Goal: Transaction & Acquisition: Download file/media

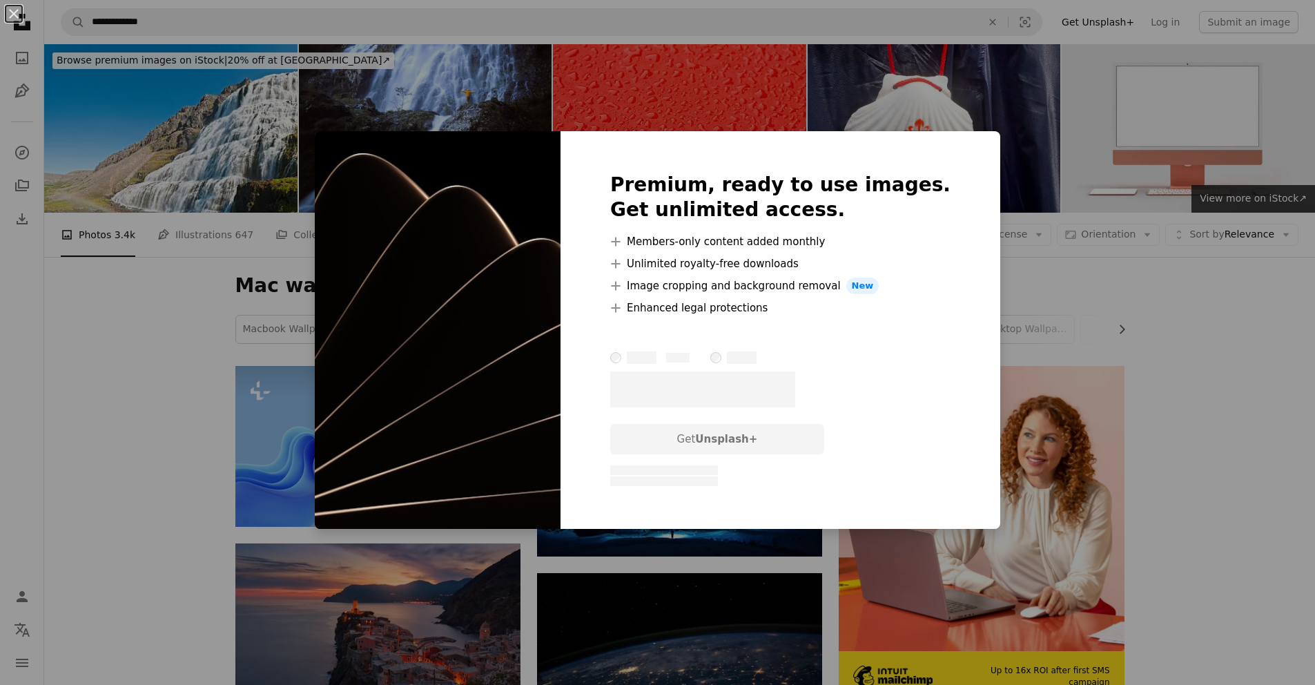
scroll to position [1733, 0]
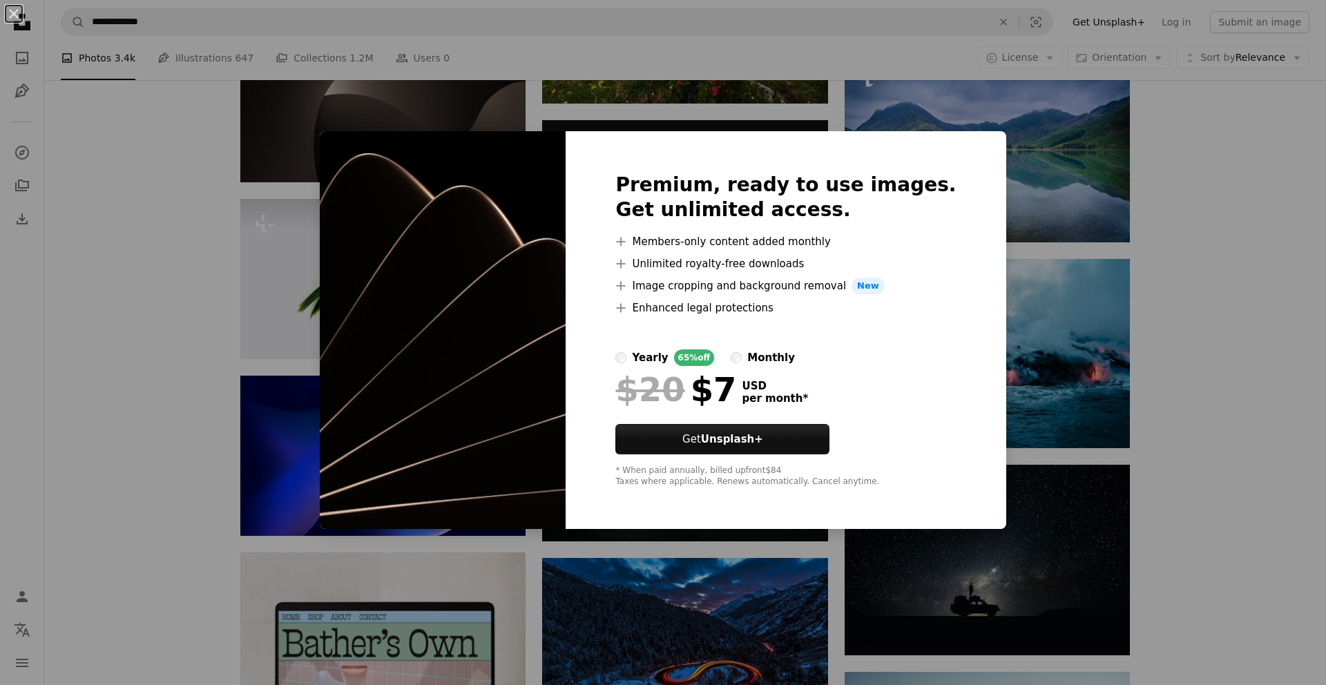
click at [1280, 307] on div "An X shape Premium, ready to use images. Get unlimited access. A plus sign Memb…" at bounding box center [663, 342] width 1326 height 685
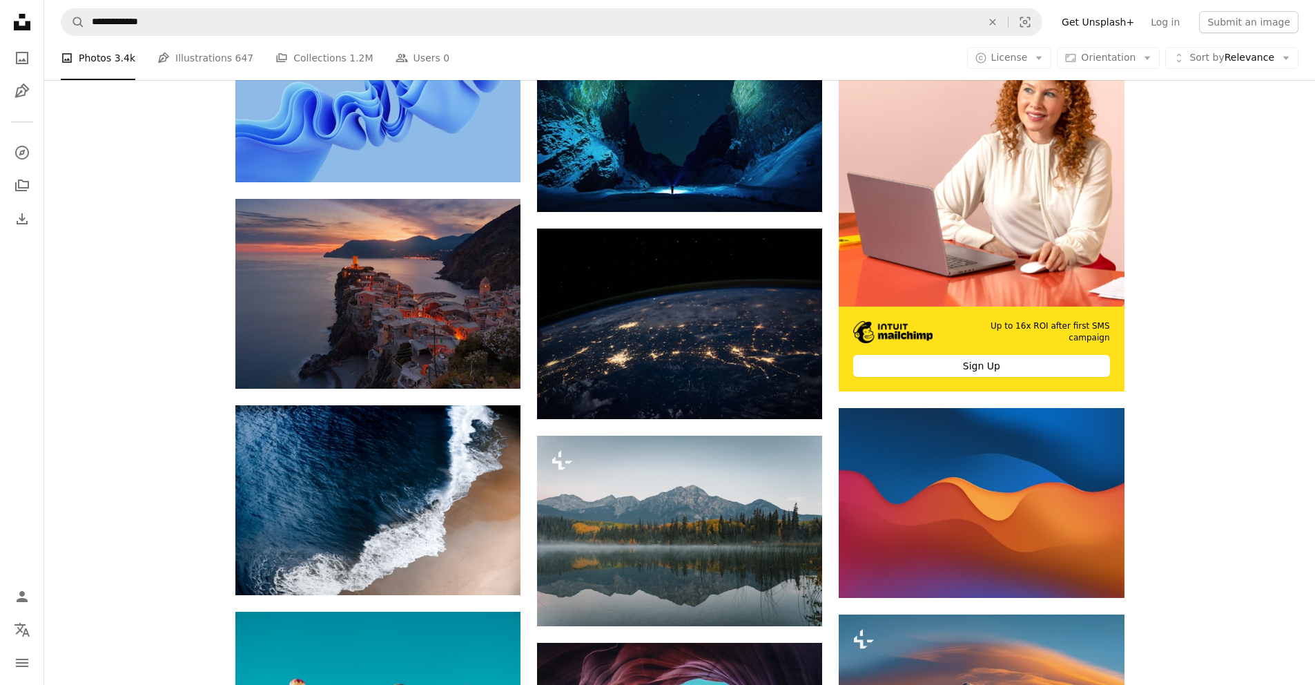
scroll to position [0, 0]
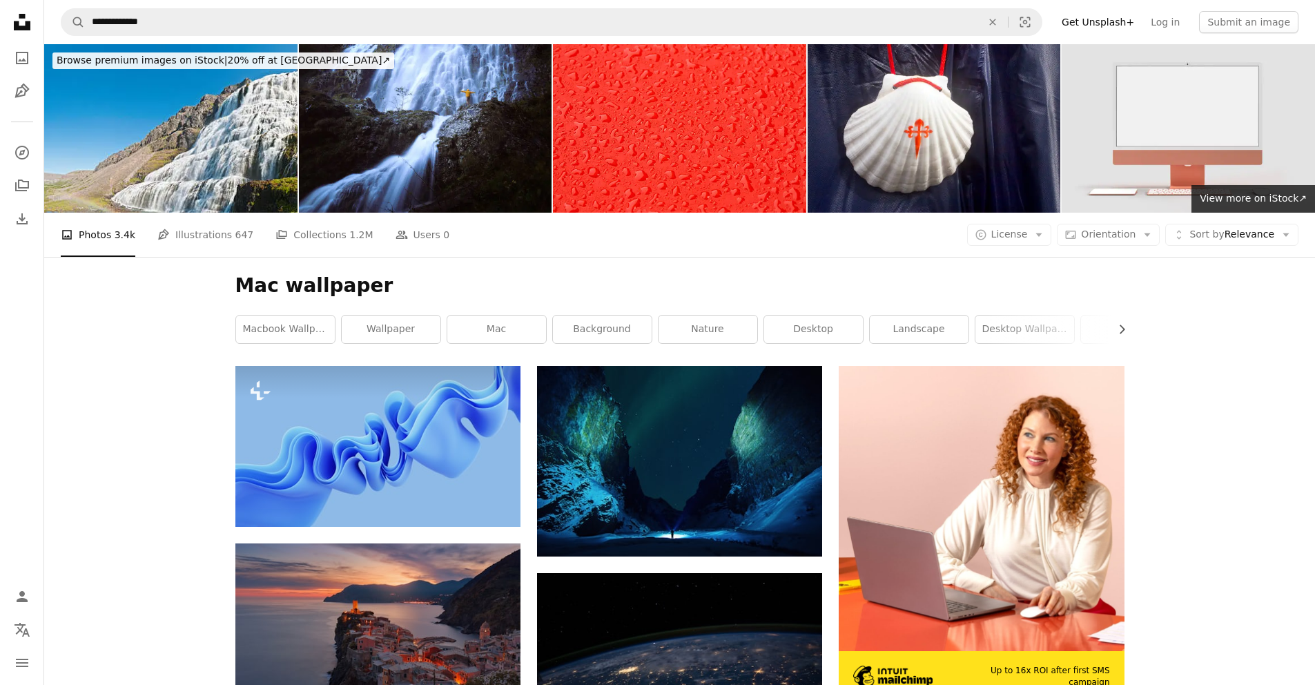
click at [964, 213] on div "A photo Photos 3.4k Pen Tool Illustrations 647 A stack of folders Collections 1…" at bounding box center [680, 235] width 1238 height 44
click at [1011, 224] on button "A copyright icon © License Arrow down" at bounding box center [1009, 235] width 85 height 22
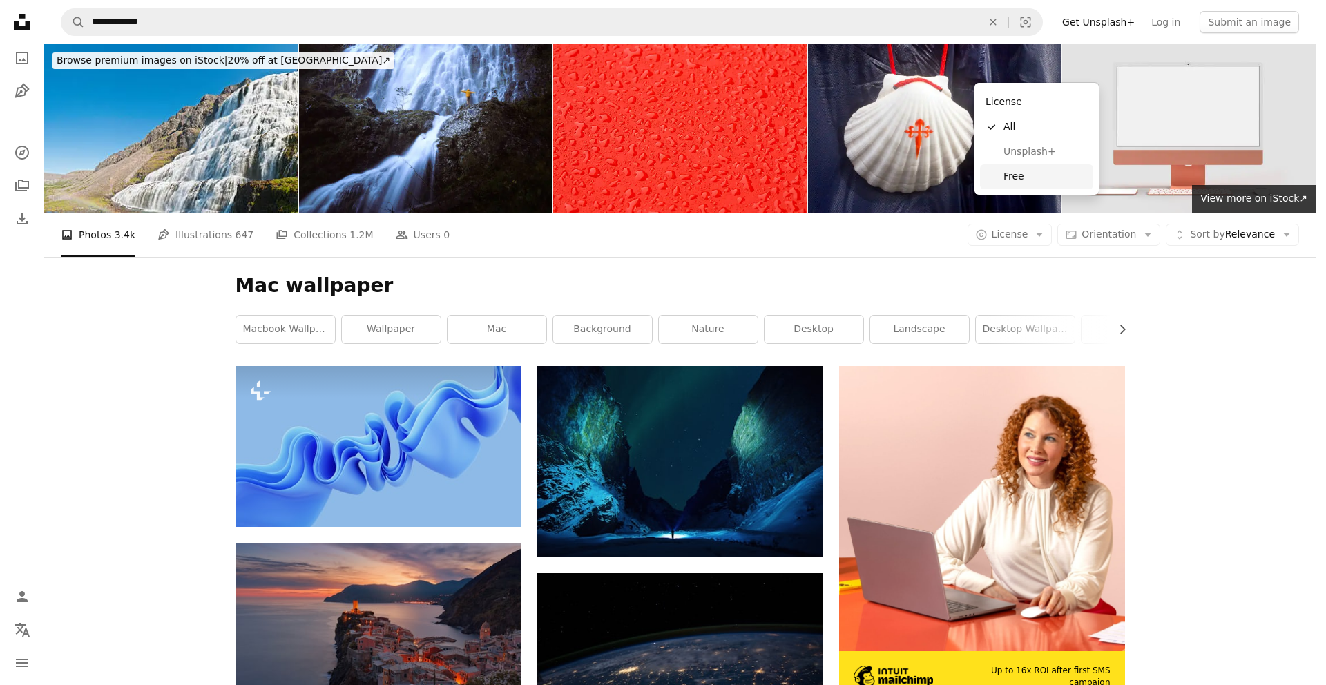
click at [1003, 182] on span "Free" at bounding box center [1045, 177] width 84 height 14
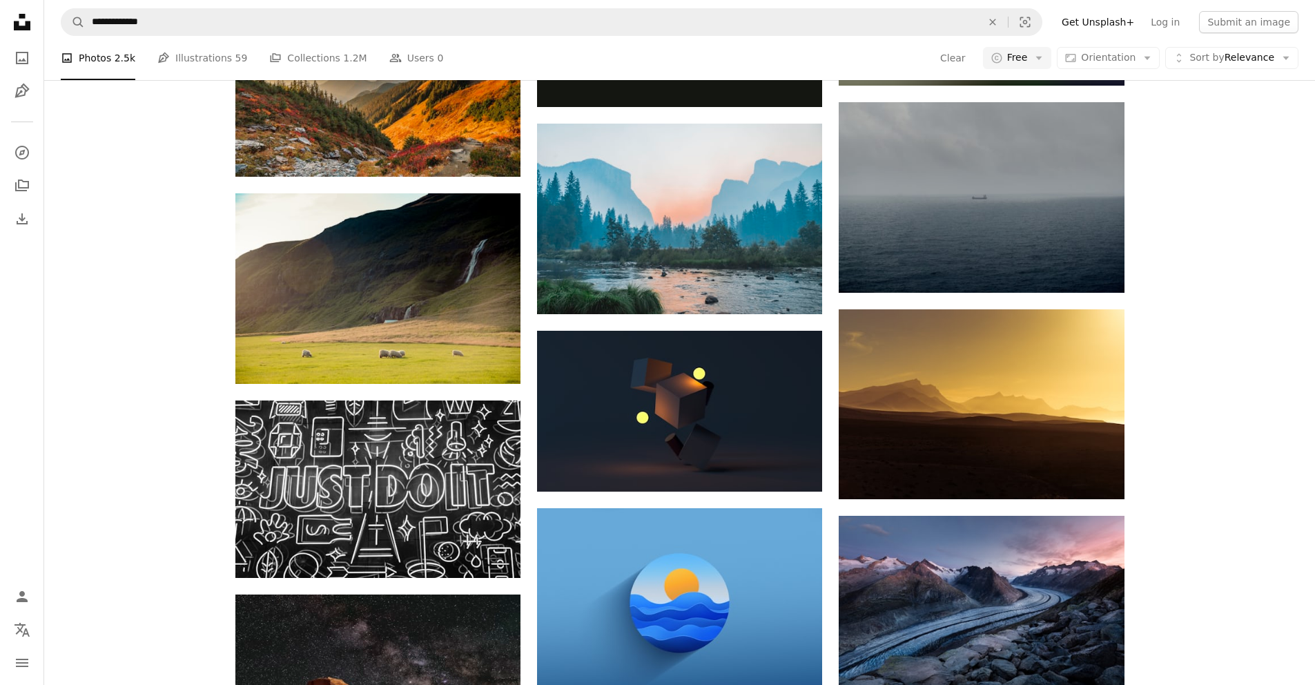
scroll to position [7863, 0]
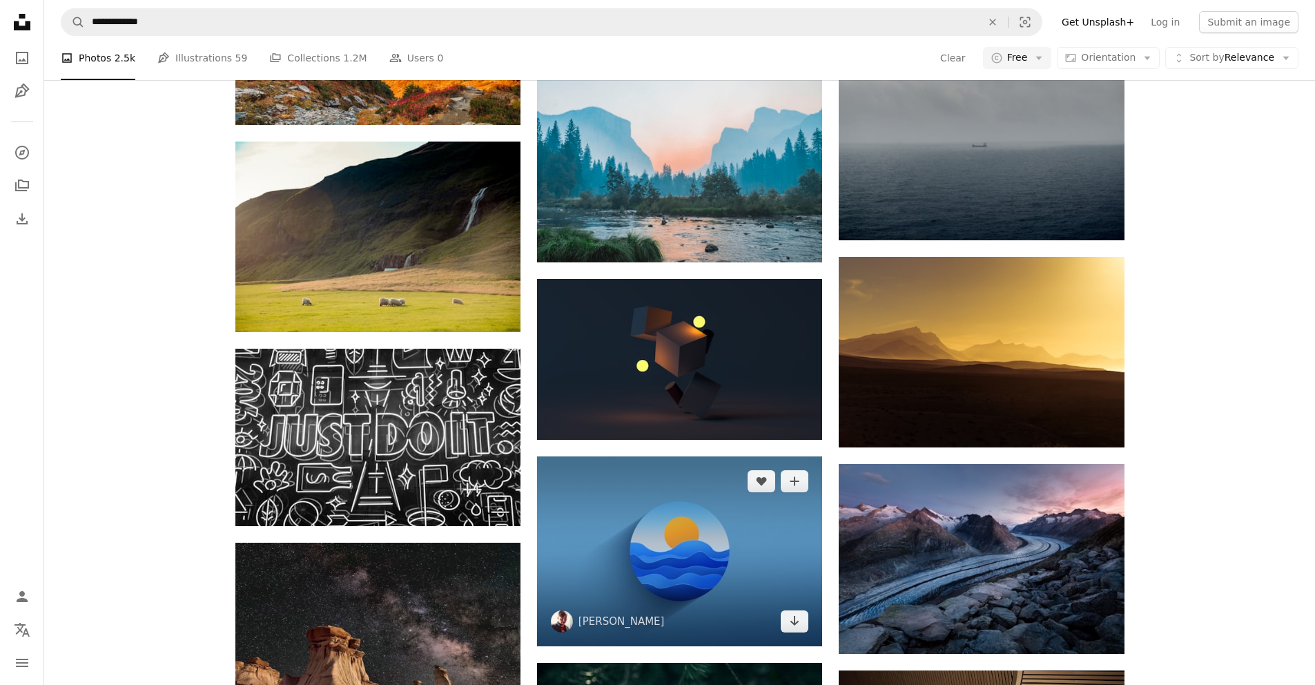
click at [739, 456] on img at bounding box center [679, 551] width 285 height 190
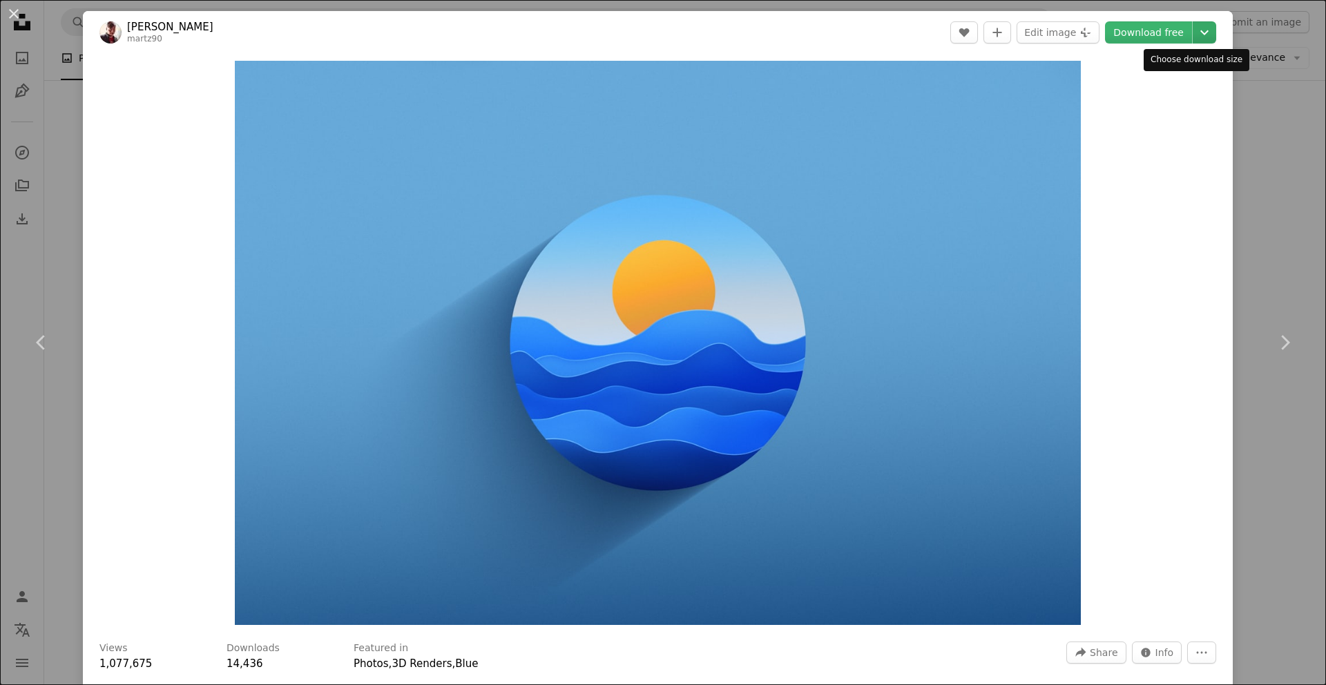
click at [1193, 29] on icon "Chevron down" at bounding box center [1204, 32] width 22 height 17
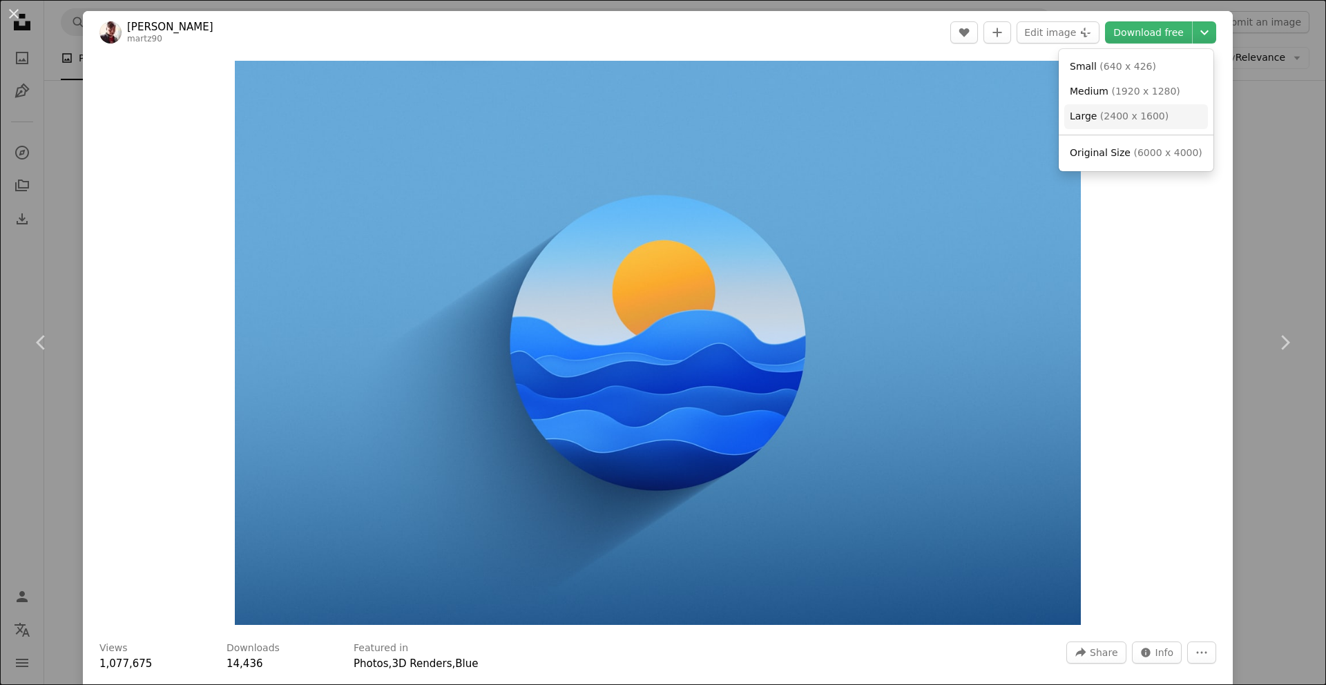
click at [1137, 113] on span "( 2400 x 1600 )" at bounding box center [1134, 115] width 68 height 11
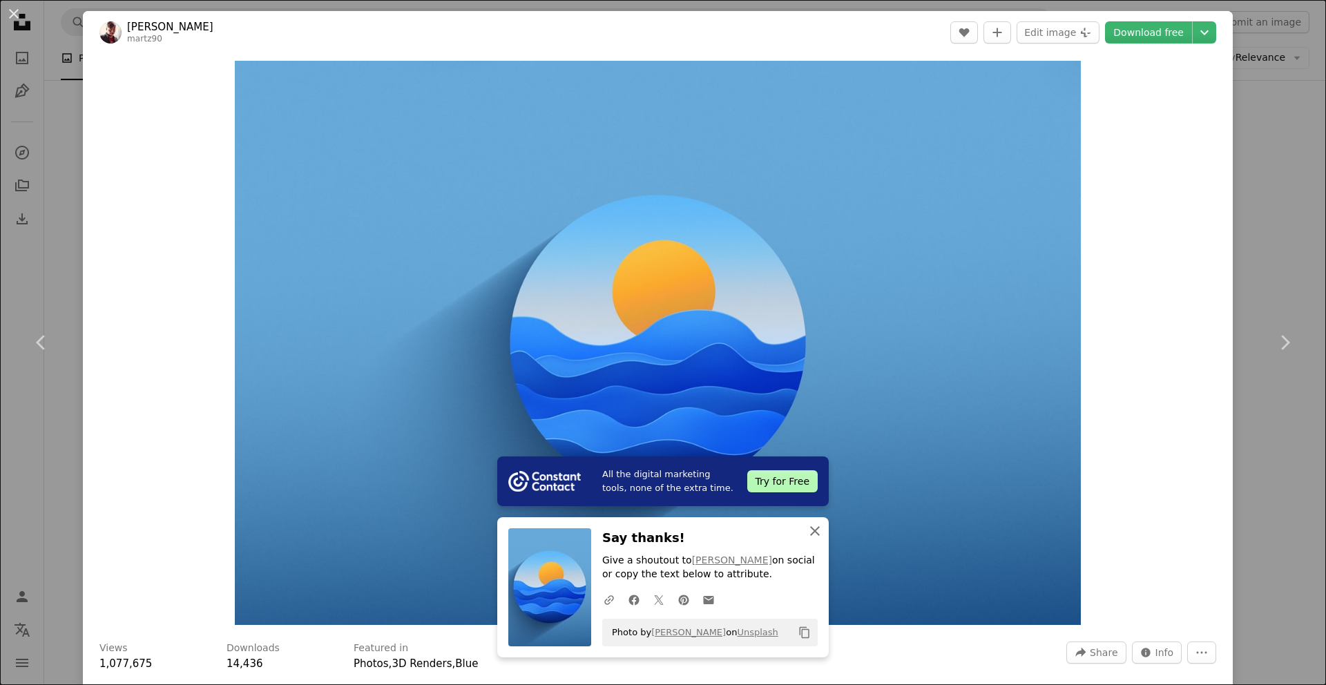
click at [810, 532] on icon "button" at bounding box center [815, 531] width 10 height 10
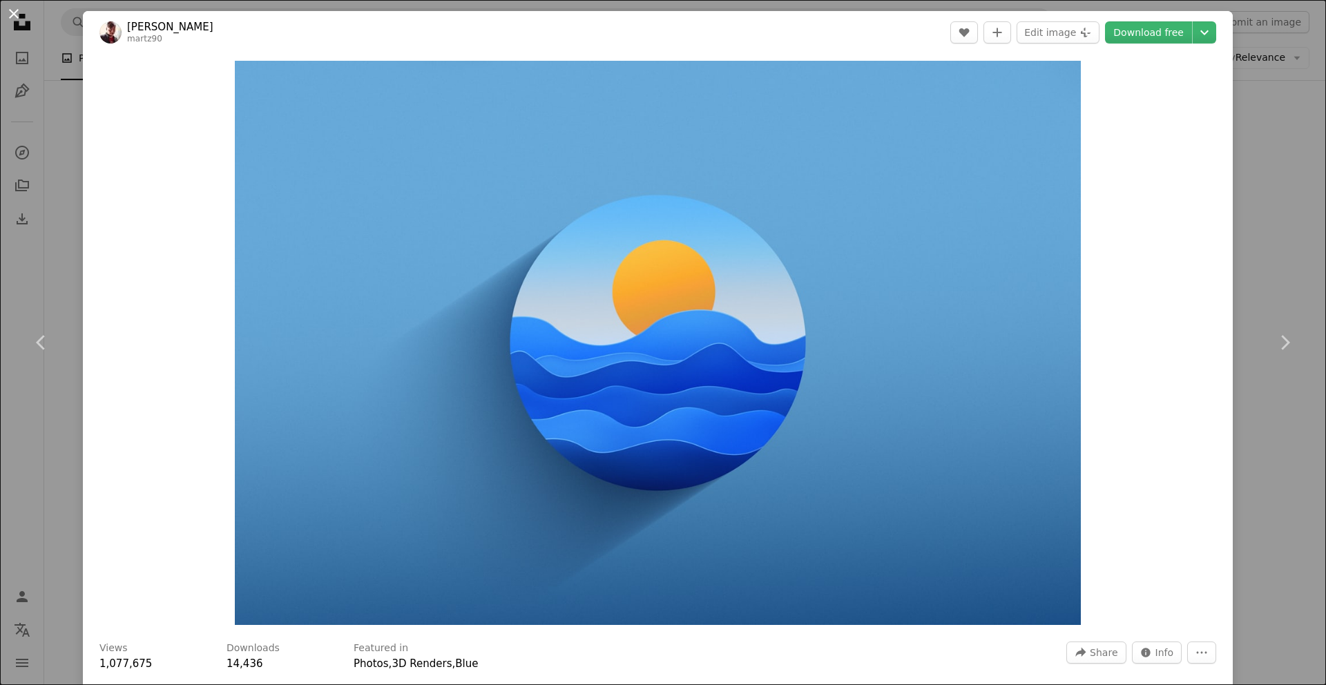
click at [15, 16] on button "An X shape" at bounding box center [14, 14] width 17 height 17
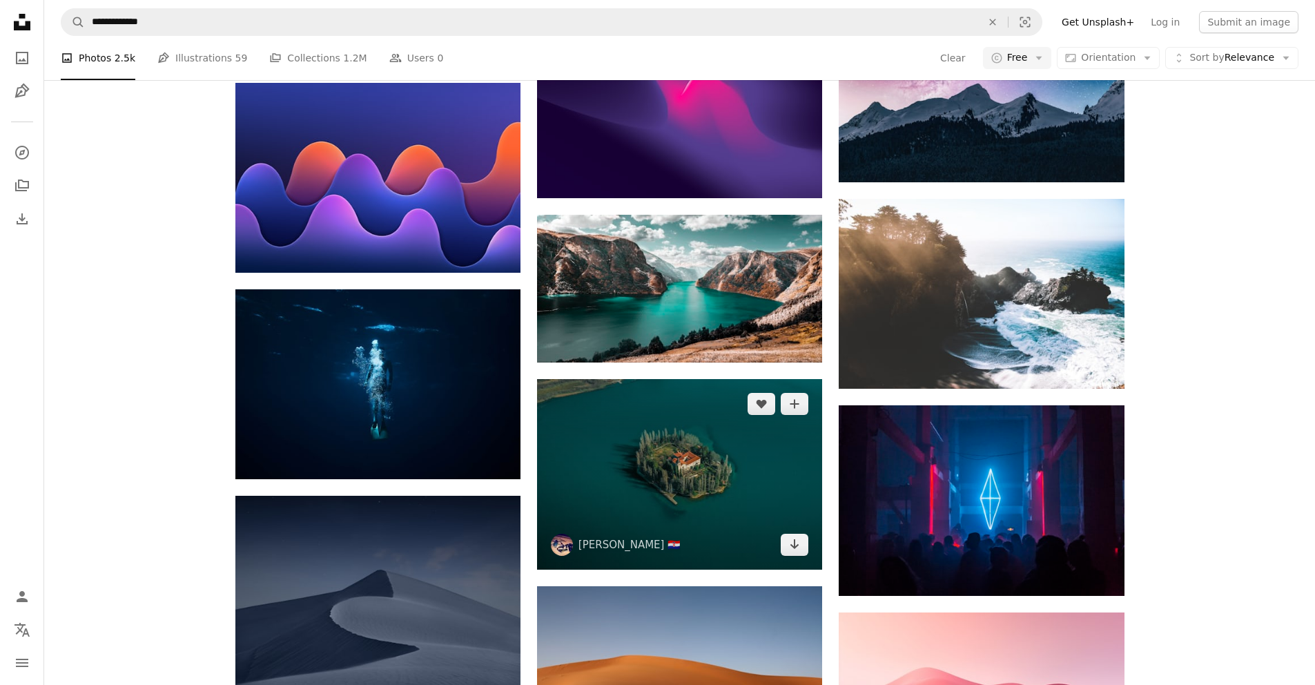
scroll to position [8746, 0]
